Goal: Task Accomplishment & Management: Complete application form

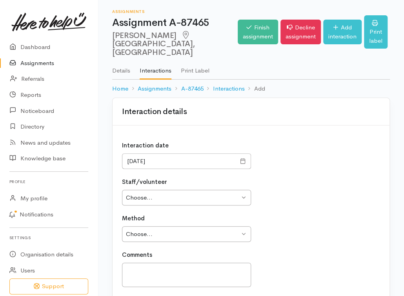
click at [116, 64] on link "Details" at bounding box center [121, 68] width 18 height 22
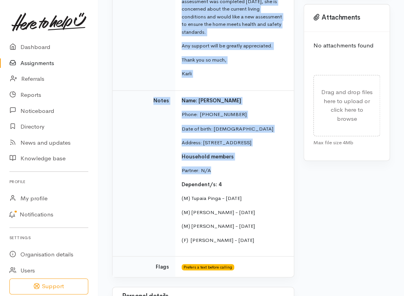
scroll to position [376, 0]
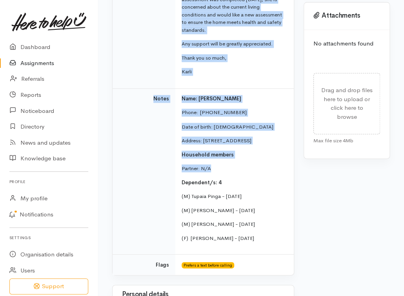
drag, startPoint x: 182, startPoint y: 85, endPoint x: 243, endPoint y: 82, distance: 60.8
copy td "Kia ora team, Name: Tatiana Pinga Phone:  02219046435 Date of birth: 04/10/1991…"
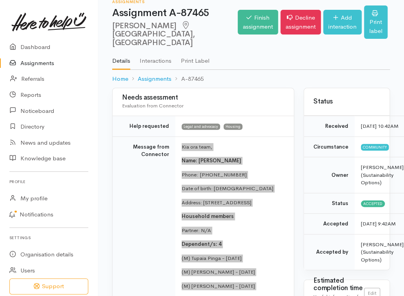
scroll to position [0, 0]
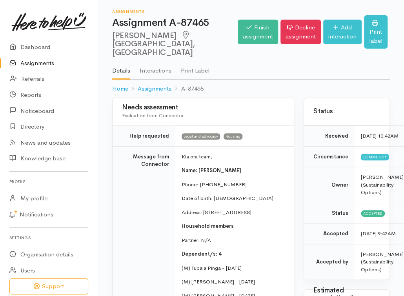
click at [248, 135] on td "Legal and advocacy Housing" at bounding box center [234, 136] width 118 height 21
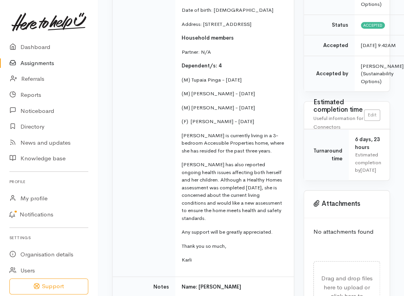
scroll to position [157, 0]
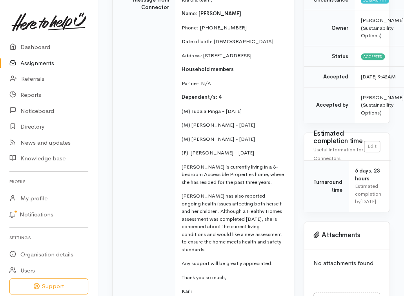
click at [216, 24] on p "Phone:  02219046435" at bounding box center [232, 28] width 103 height 8
copy p "02219046435"
click at [140, 152] on td "Message from Connector" at bounding box center [143, 148] width 63 height 318
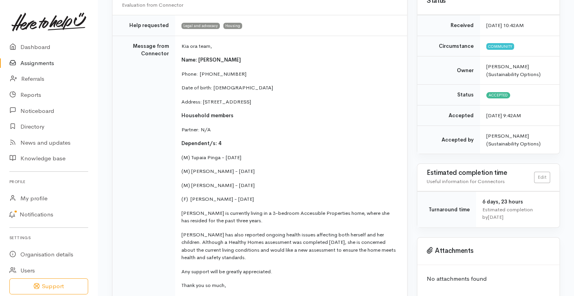
scroll to position [0, 0]
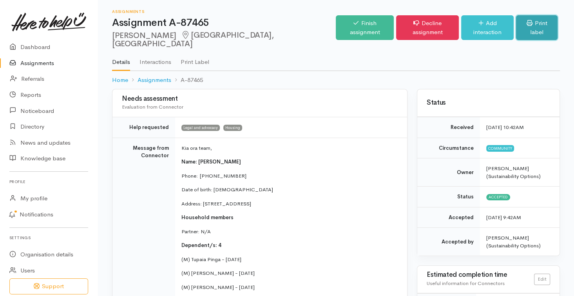
click at [406, 20] on link "Print label" at bounding box center [537, 27] width 42 height 25
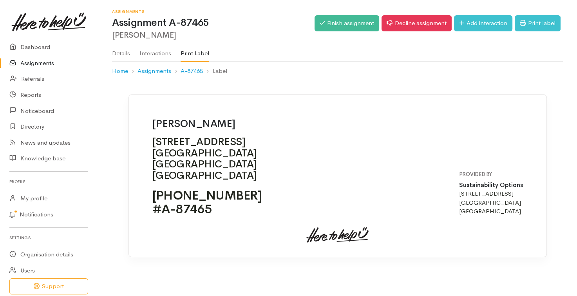
click at [118, 46] on link "Details" at bounding box center [121, 51] width 18 height 22
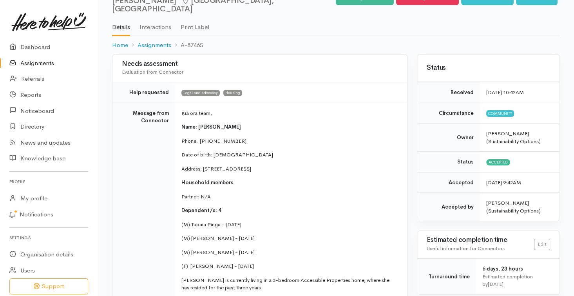
scroll to position [31, 0]
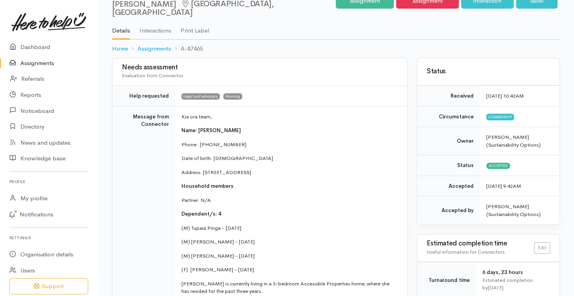
click at [226, 141] on p "Phone:  [PHONE_NUMBER]" at bounding box center [289, 145] width 216 height 8
copy p "02219046435"
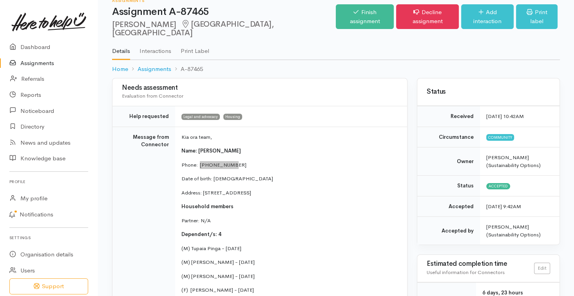
scroll to position [0, 0]
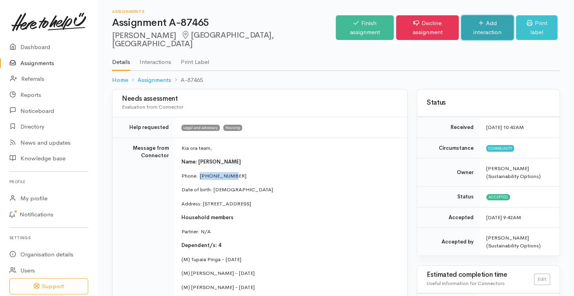
click at [485, 20] on link "Add interaction" at bounding box center [487, 27] width 53 height 25
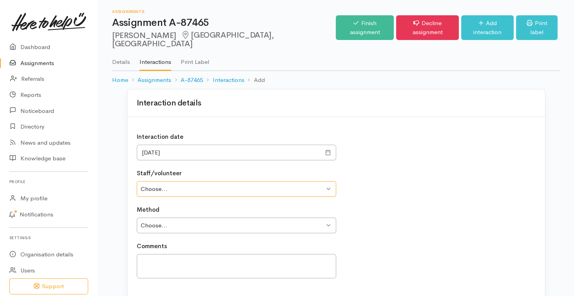
click at [197, 181] on select "Choose... [PERSON_NAME]" at bounding box center [236, 189] width 199 height 16
select select "1649"
click at [137, 181] on select "Choose... [PERSON_NAME]" at bounding box center [236, 189] width 199 height 16
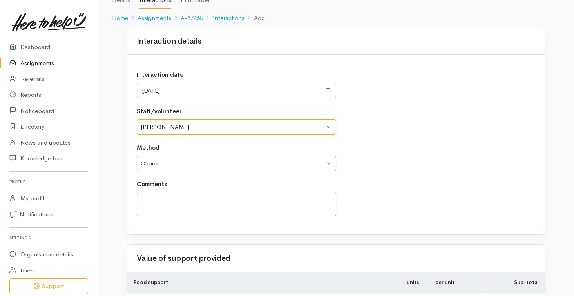
scroll to position [63, 0]
click at [196, 155] on select "Choose... Phone Visit Other" at bounding box center [236, 163] width 199 height 16
click at [200, 156] on select "Choose... Phone Visit Other" at bounding box center [236, 163] width 199 height 16
select select "1"
click at [137, 155] on select "Choose... Phone Visit Other" at bounding box center [236, 163] width 199 height 16
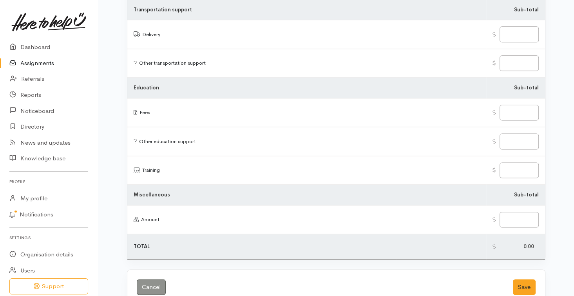
scroll to position [957, 0]
click at [522, 278] on button "Save" at bounding box center [524, 286] width 23 height 16
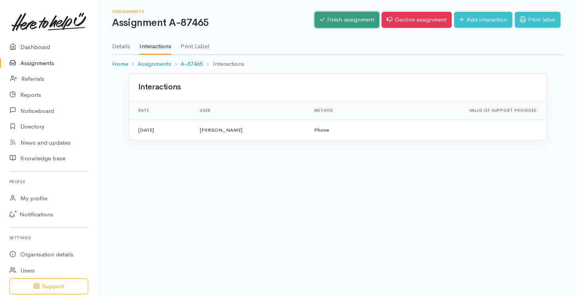
click at [346, 19] on link "Finish assignment" at bounding box center [347, 20] width 65 height 16
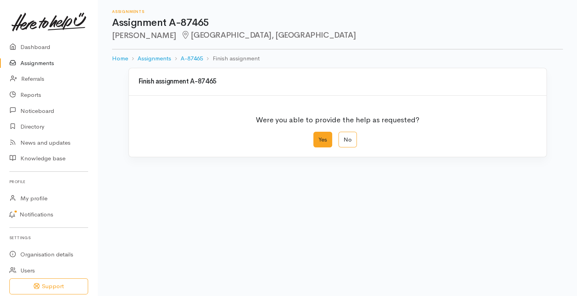
click at [325, 140] on label "Yes" at bounding box center [323, 140] width 19 height 16
click at [319, 137] on input "Yes" at bounding box center [316, 134] width 5 height 5
radio input "true"
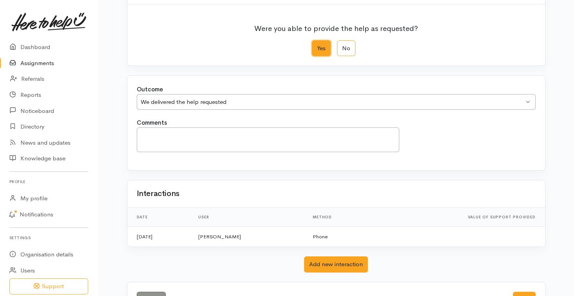
scroll to position [120, 0]
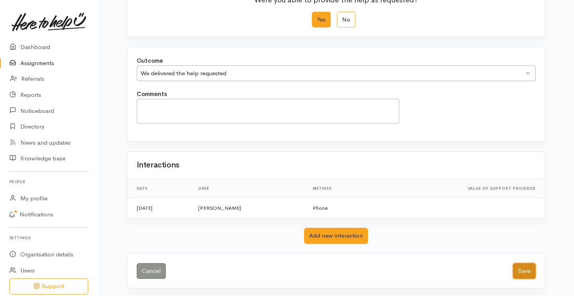
click at [531, 269] on button "Save" at bounding box center [524, 271] width 23 height 16
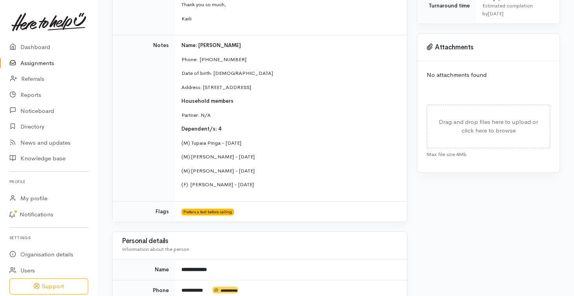
scroll to position [345, 0]
